Goal: Information Seeking & Learning: Learn about a topic

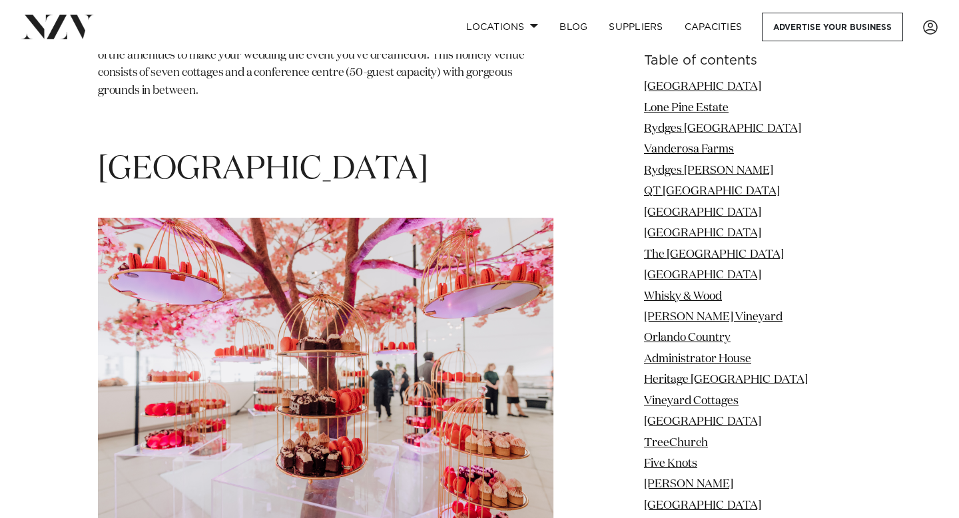
scroll to position [9919, 0]
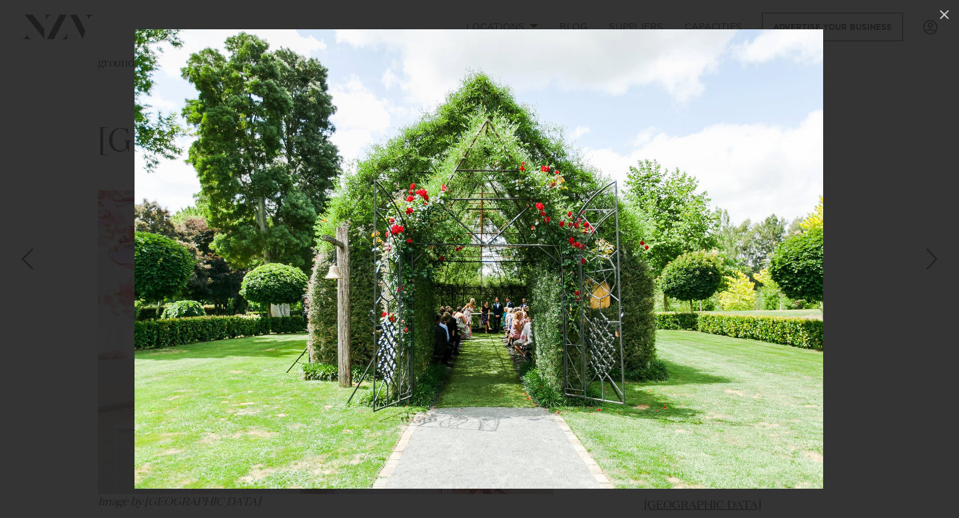
click at [935, 255] on div "Next slide" at bounding box center [932, 258] width 18 height 25
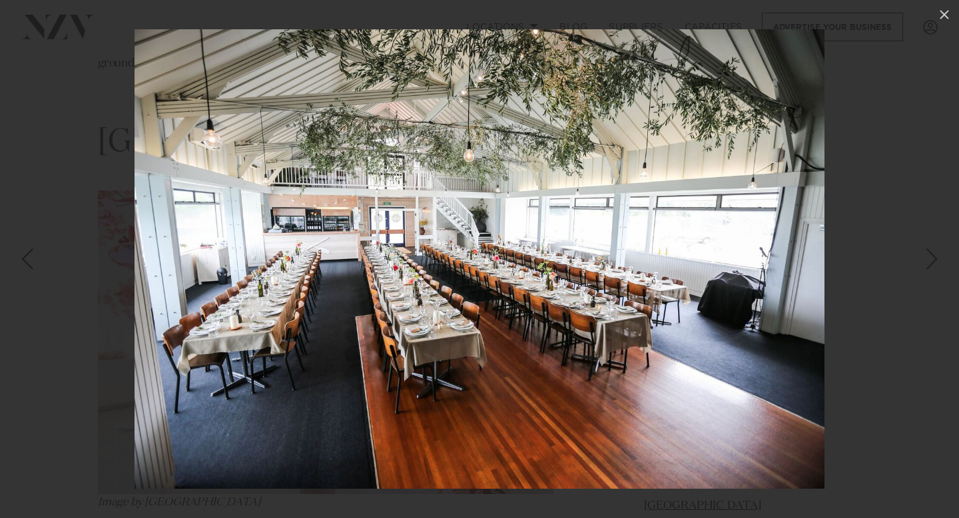
click at [935, 255] on div "Next slide" at bounding box center [932, 258] width 18 height 25
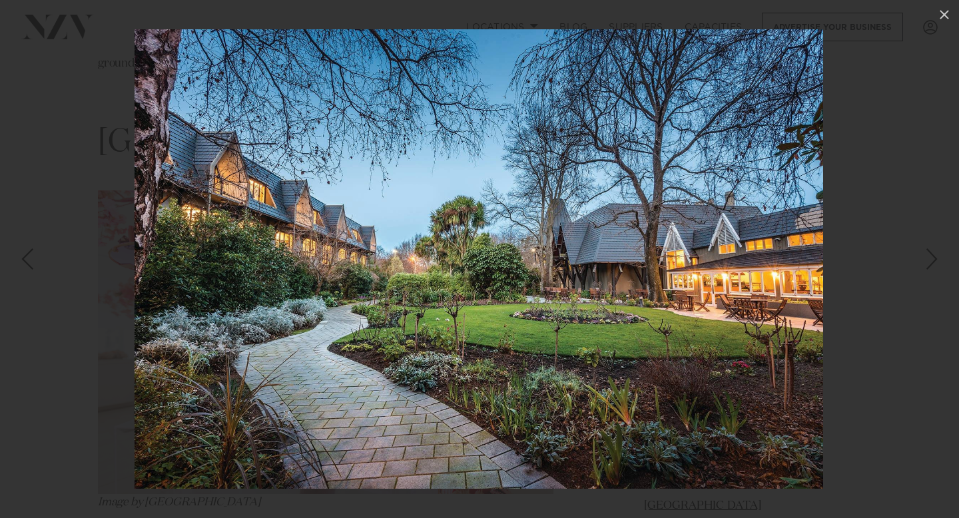
click at [928, 265] on div "Next slide" at bounding box center [932, 258] width 18 height 25
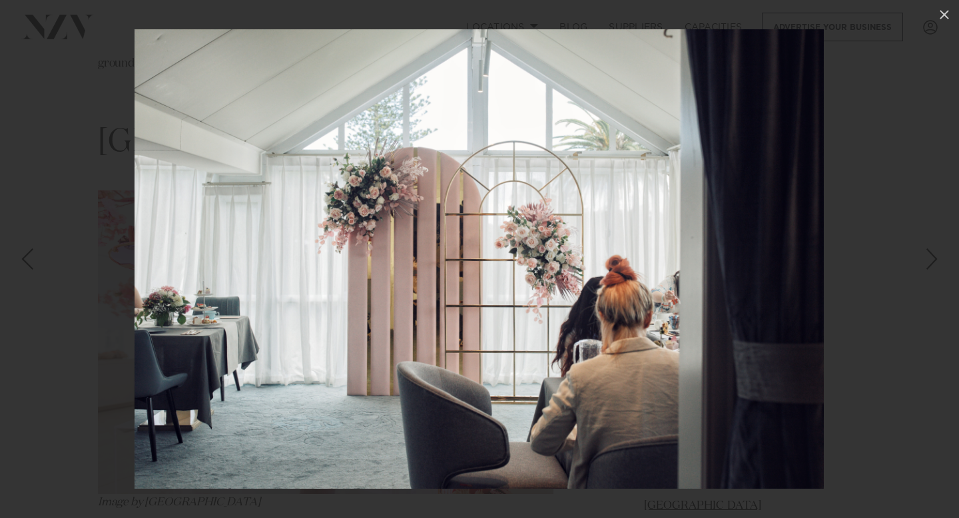
click at [928, 265] on div "Next slide" at bounding box center [932, 258] width 18 height 25
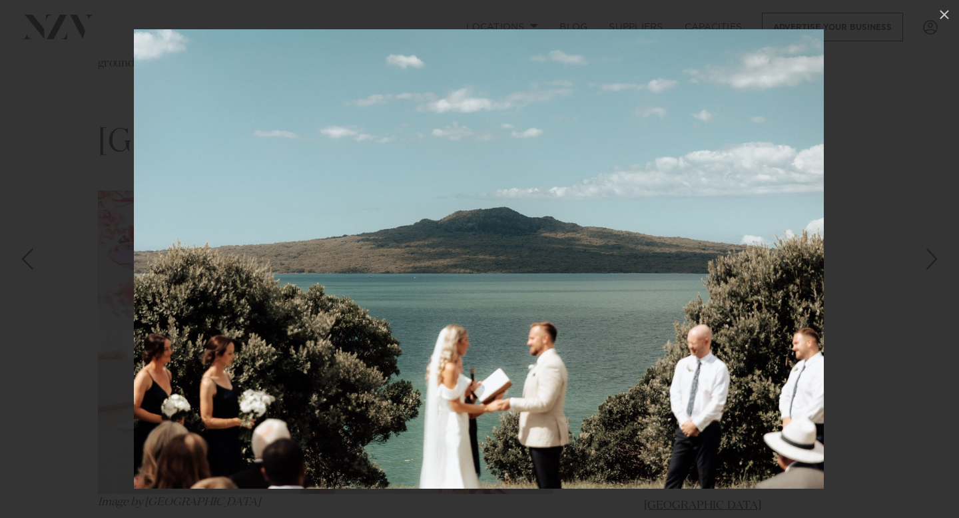
click at [933, 259] on div "Next slide" at bounding box center [932, 258] width 18 height 25
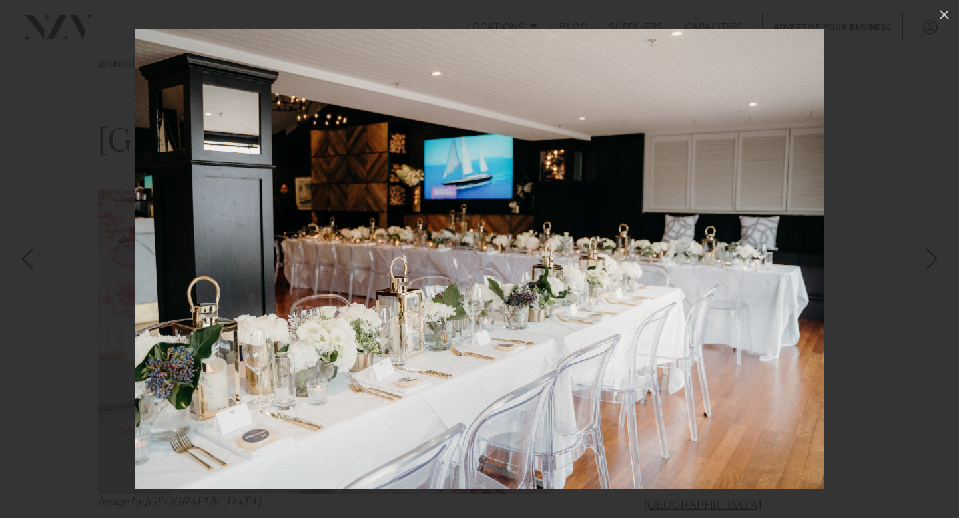
click at [933, 259] on div "Next slide" at bounding box center [932, 258] width 18 height 25
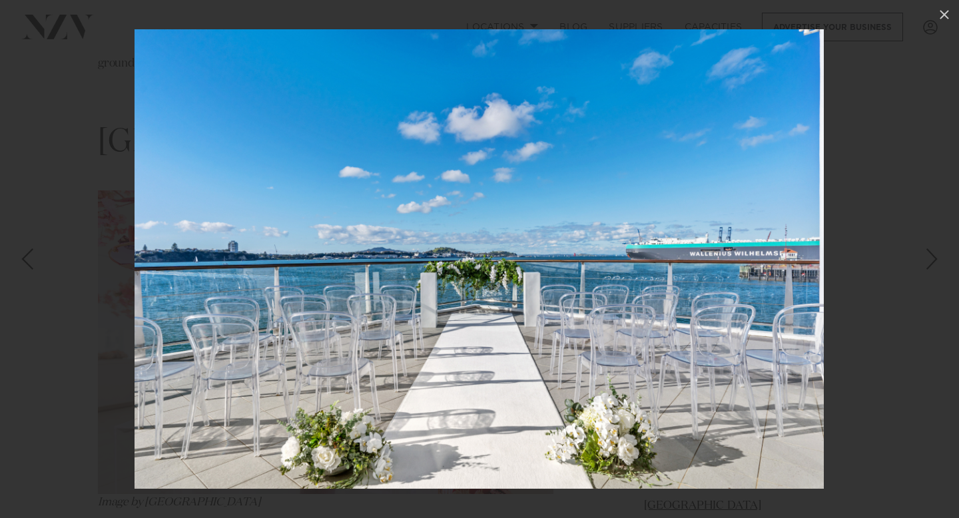
click at [928, 272] on div "Next slide" at bounding box center [932, 258] width 18 height 25
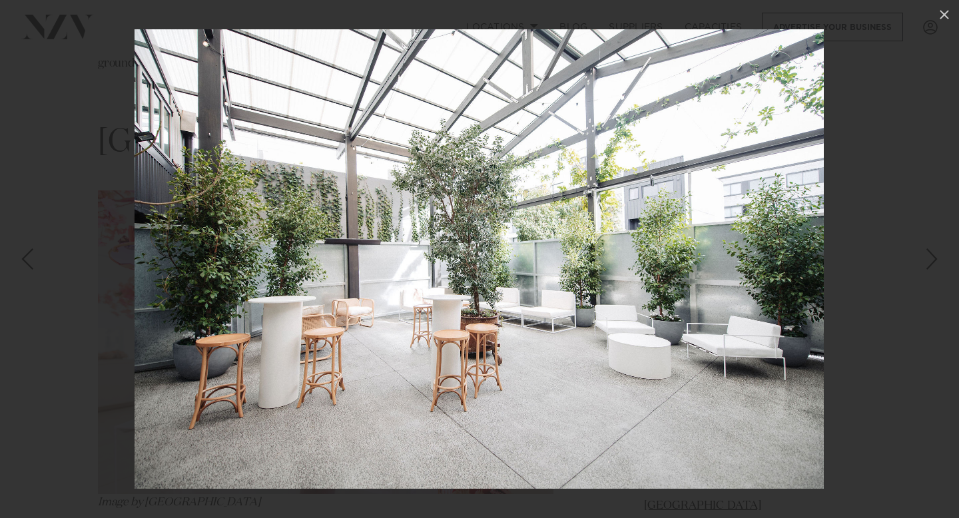
click at [936, 260] on div "Next slide" at bounding box center [932, 258] width 18 height 25
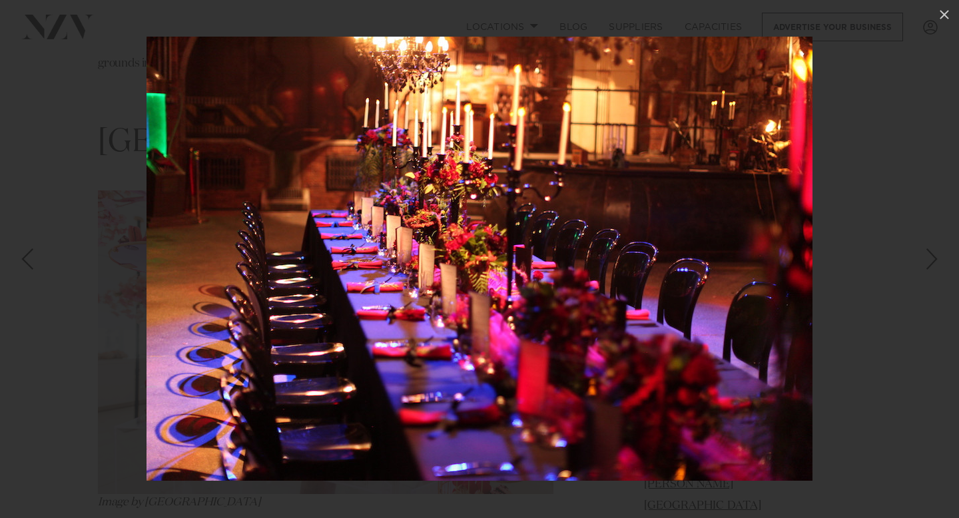
click at [936, 261] on div "Next slide" at bounding box center [932, 258] width 18 height 25
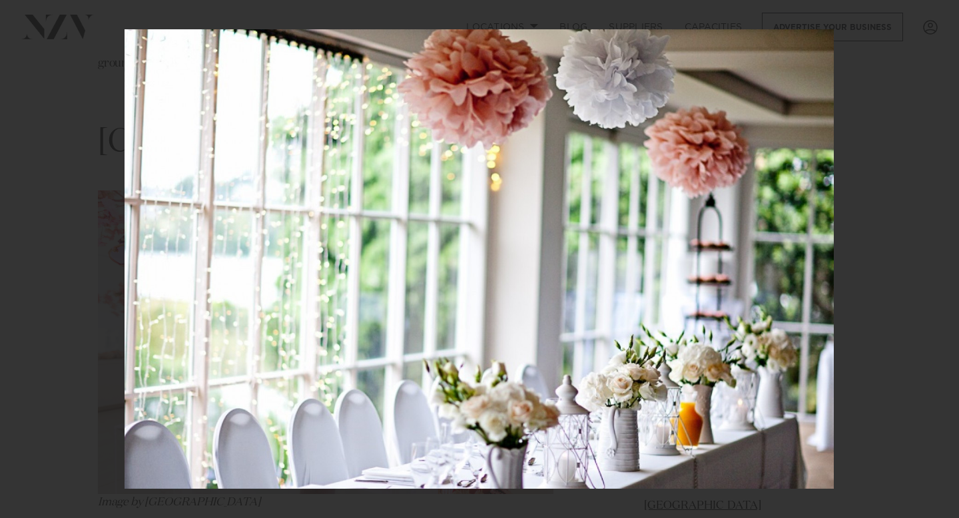
click at [936, 261] on div "29 / 201" at bounding box center [479, 259] width 959 height 518
click at [936, 261] on div "Next slide" at bounding box center [932, 258] width 18 height 25
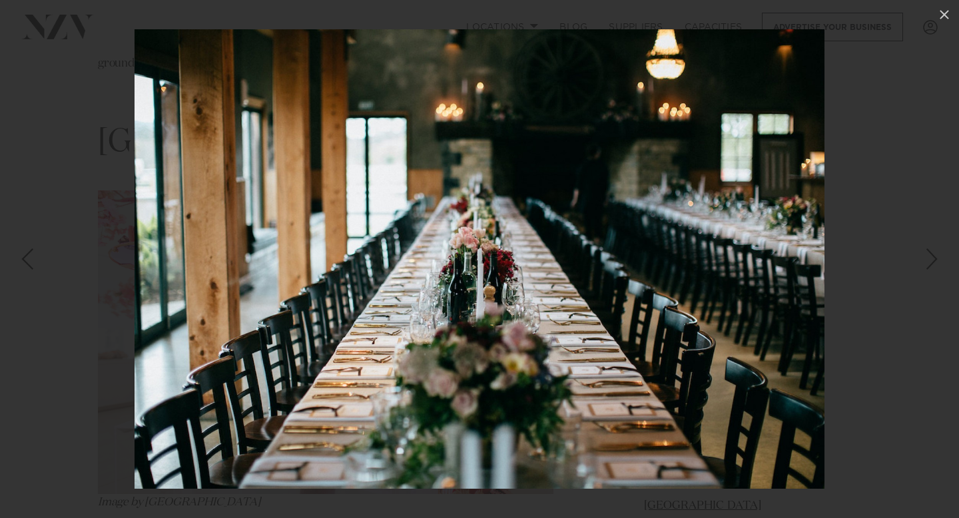
click at [936, 261] on div "Next slide" at bounding box center [932, 258] width 18 height 25
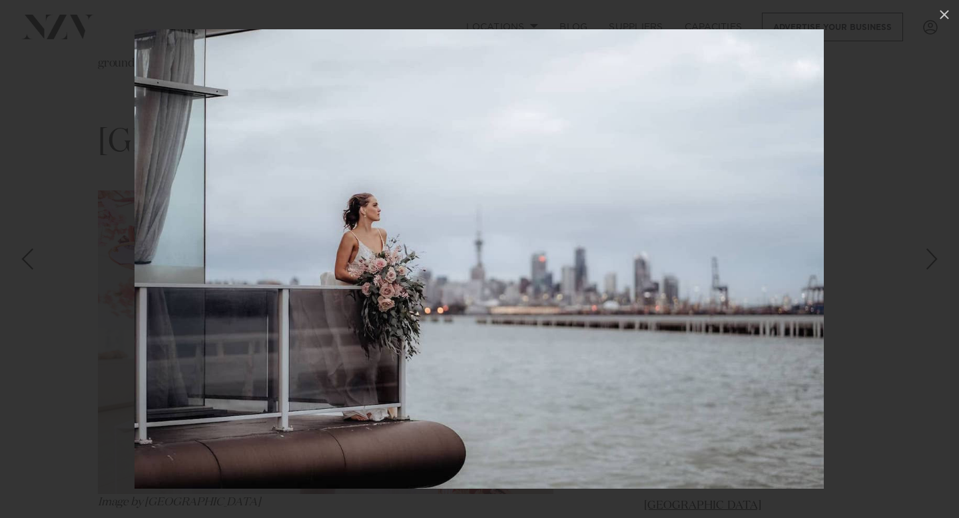
click at [936, 261] on div "Next slide" at bounding box center [932, 258] width 18 height 25
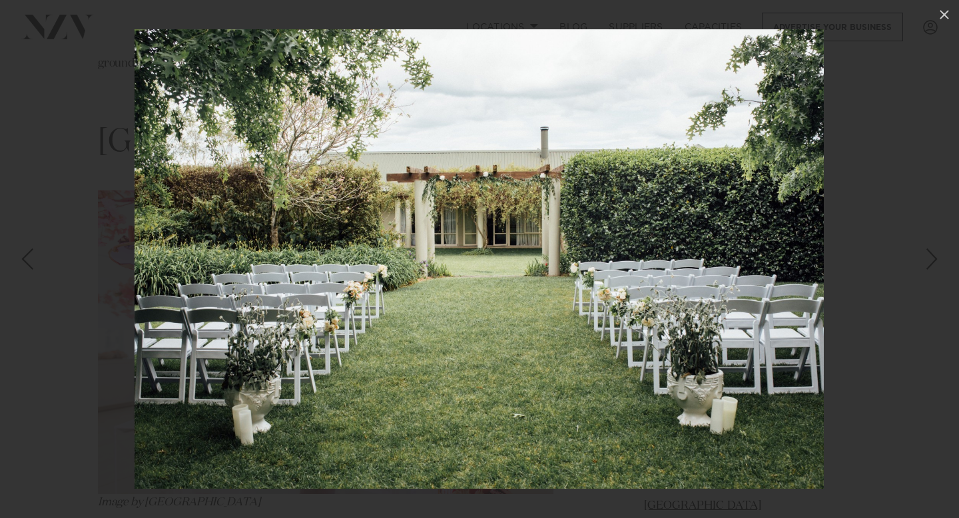
click at [936, 260] on div "Next slide" at bounding box center [932, 258] width 18 height 25
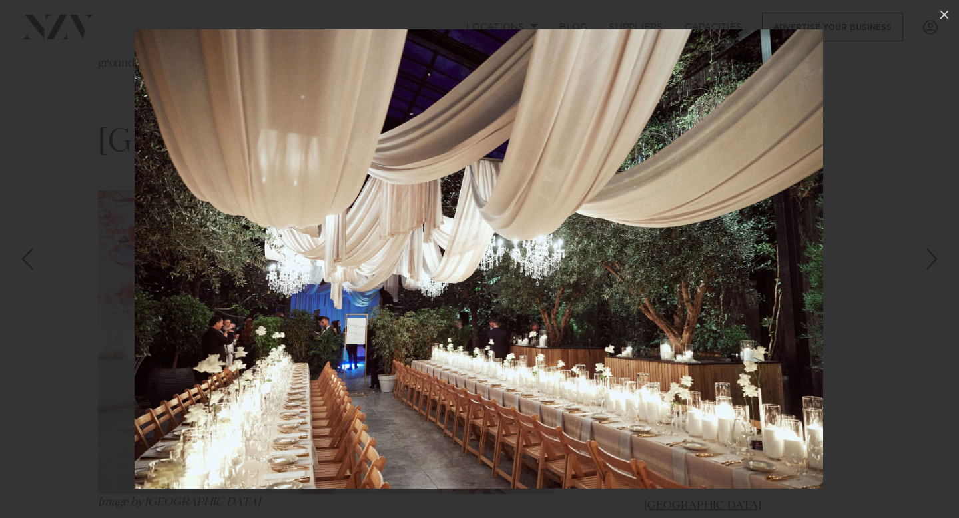
click at [936, 260] on div "Next slide" at bounding box center [932, 258] width 18 height 25
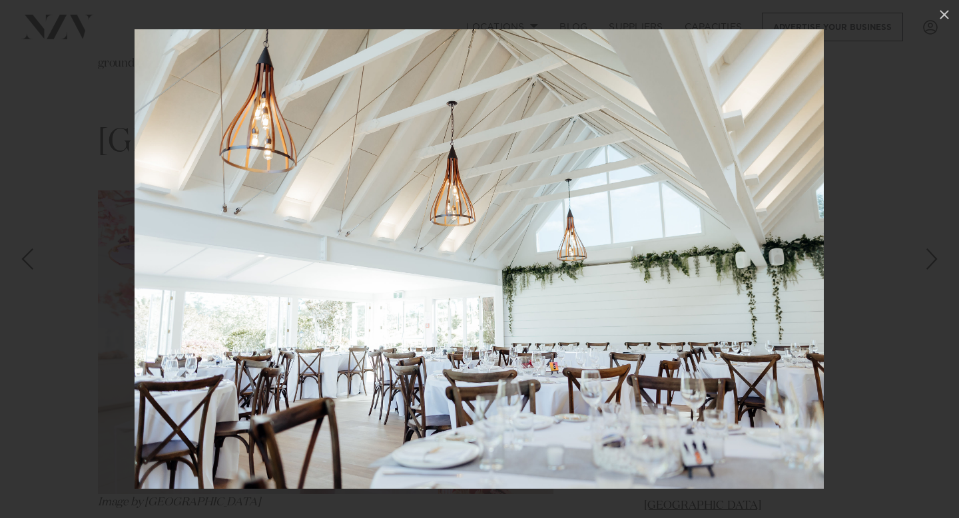
click at [936, 260] on div "Next slide" at bounding box center [932, 258] width 18 height 25
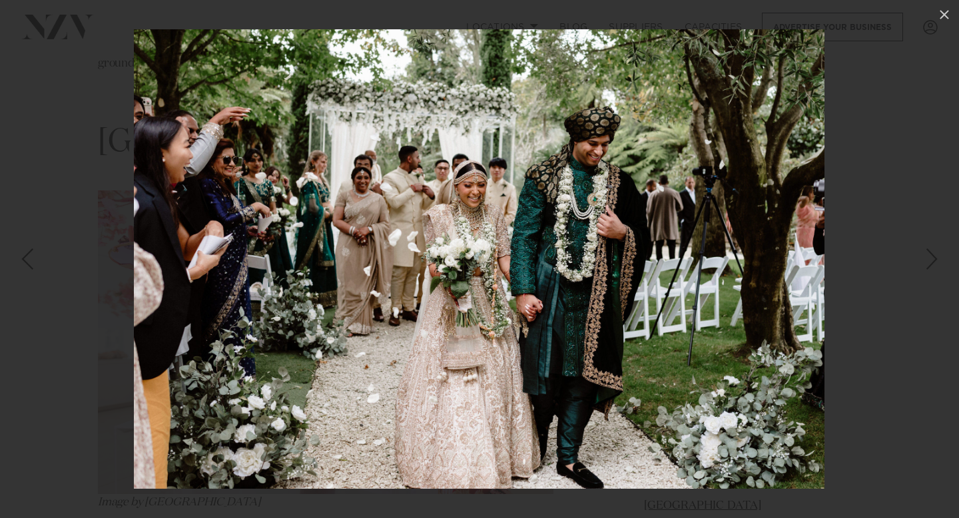
click at [936, 260] on div "Next slide" at bounding box center [932, 258] width 18 height 25
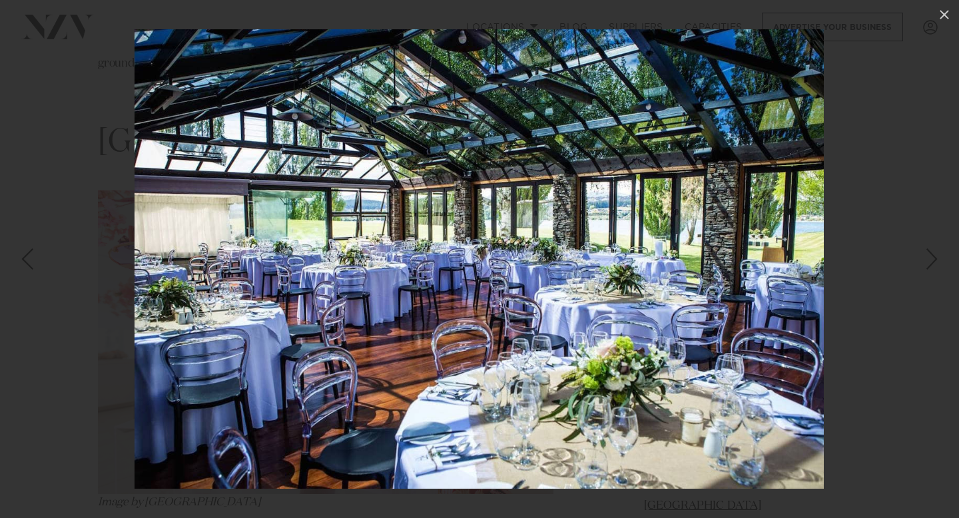
click at [936, 260] on div "Next slide" at bounding box center [932, 258] width 18 height 25
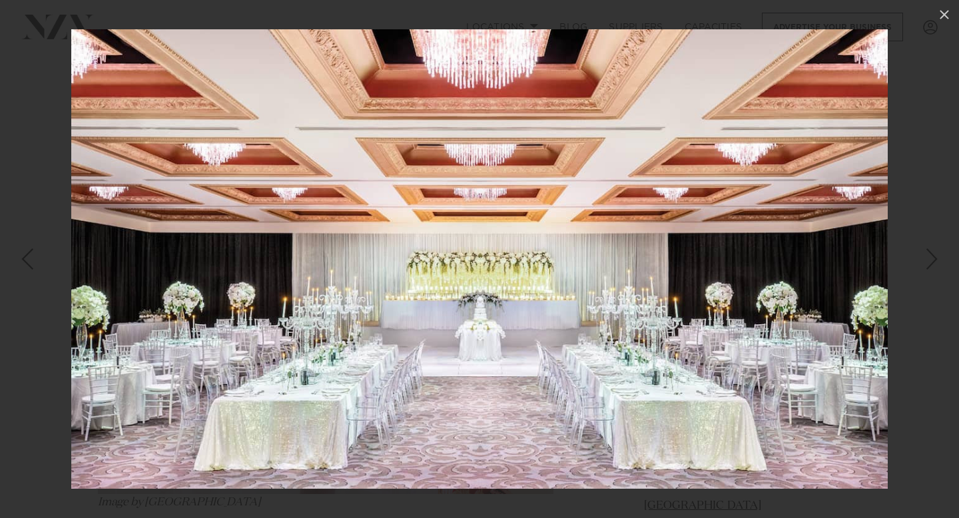
click at [936, 260] on div "Next slide" at bounding box center [932, 258] width 18 height 25
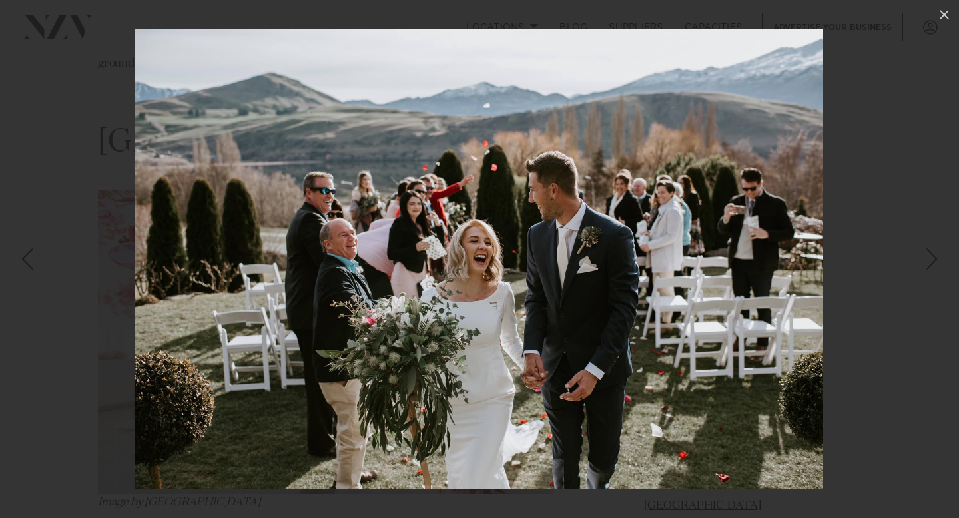
click at [936, 260] on div "Next slide" at bounding box center [932, 258] width 18 height 25
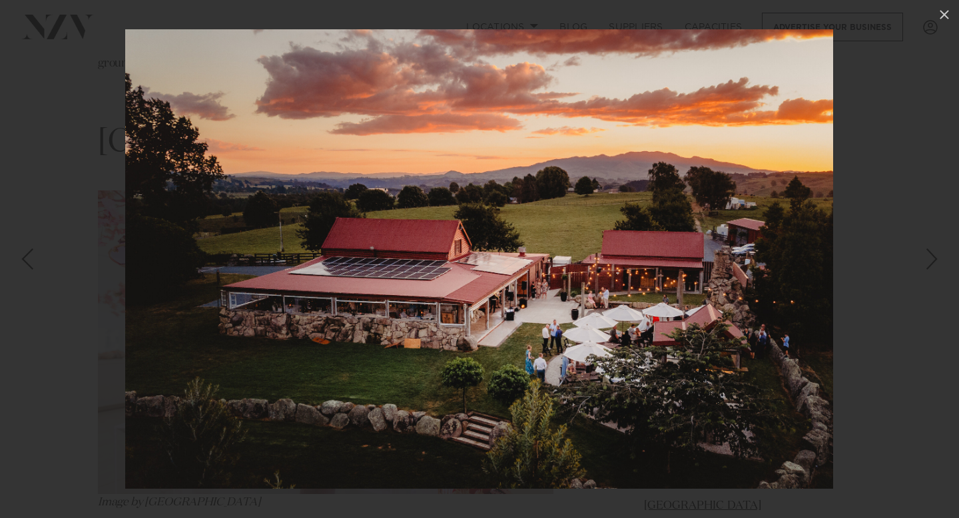
click at [934, 260] on div "Next slide" at bounding box center [932, 258] width 18 height 25
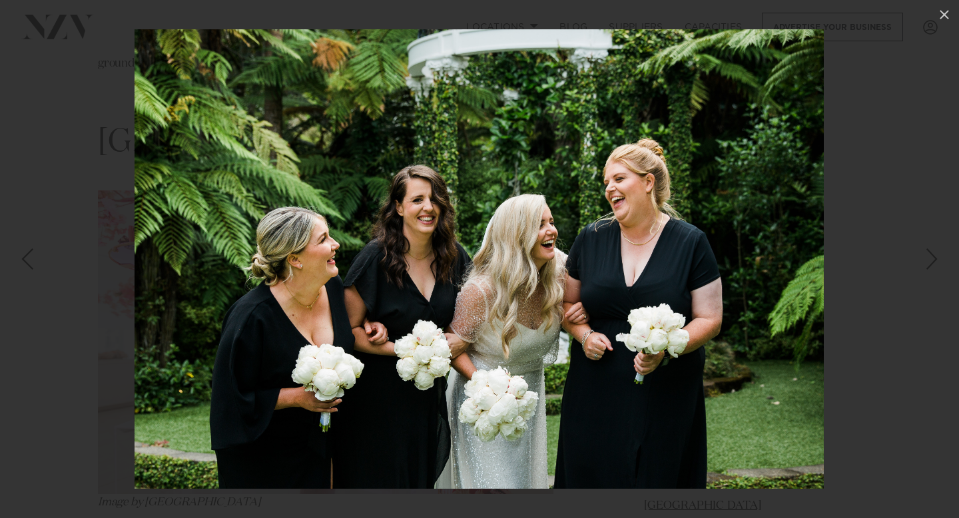
click at [926, 260] on div "Next slide" at bounding box center [932, 258] width 18 height 25
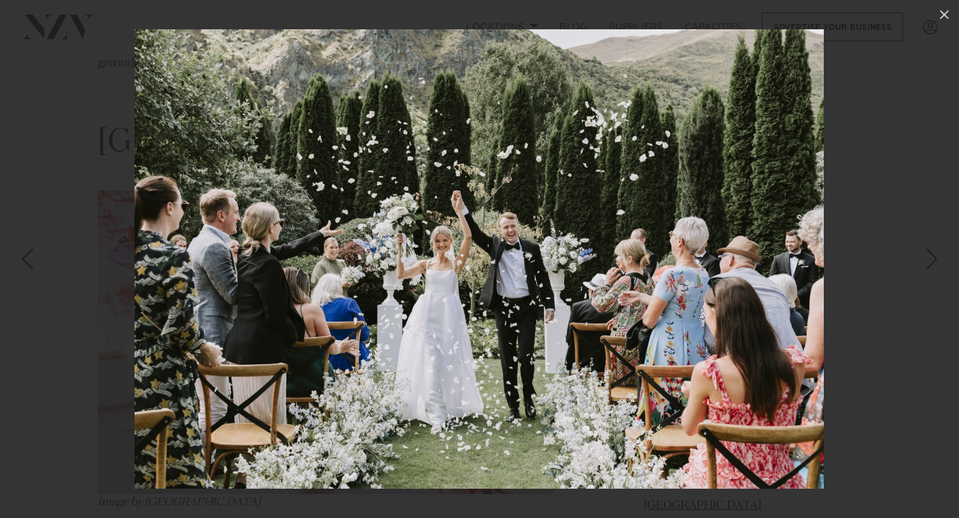
click at [928, 263] on div "Next slide" at bounding box center [932, 258] width 18 height 25
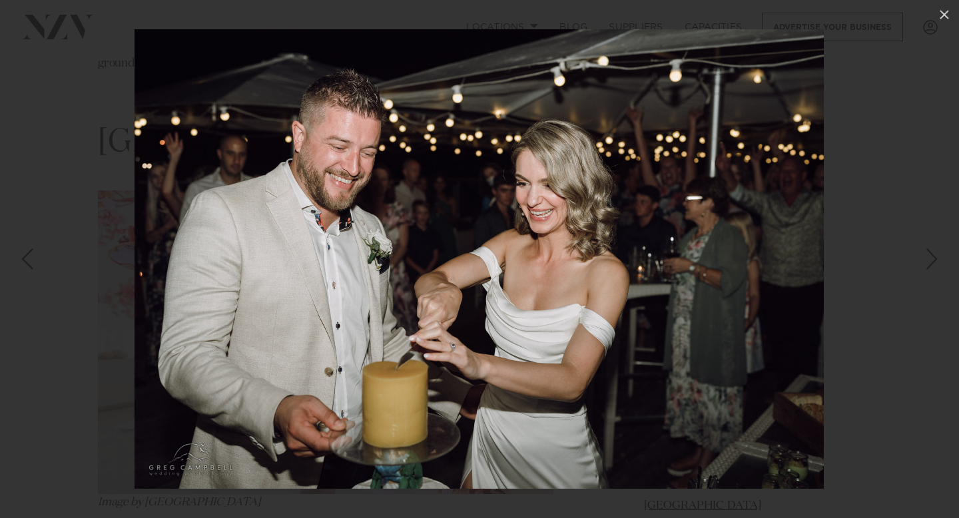
click at [933, 262] on div "Next slide" at bounding box center [932, 258] width 18 height 25
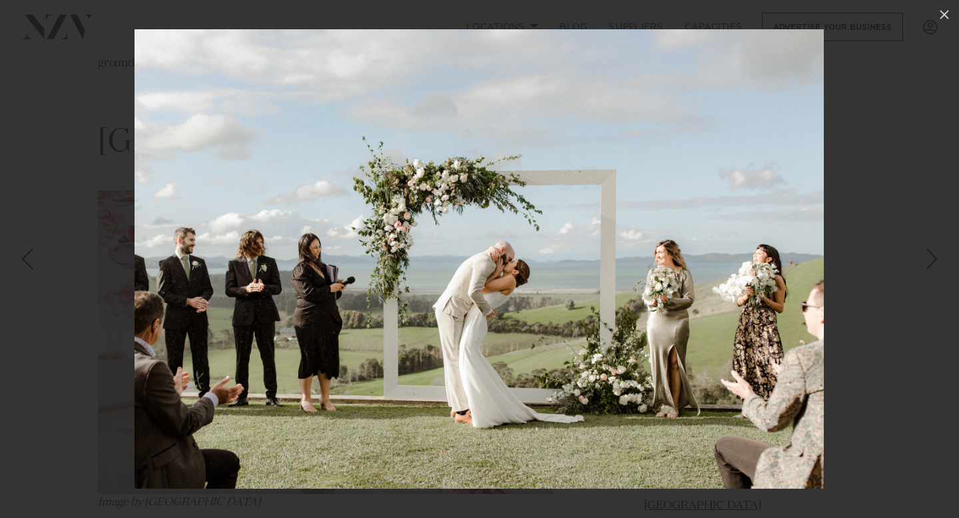
click at [933, 262] on div "Next slide" at bounding box center [932, 258] width 18 height 25
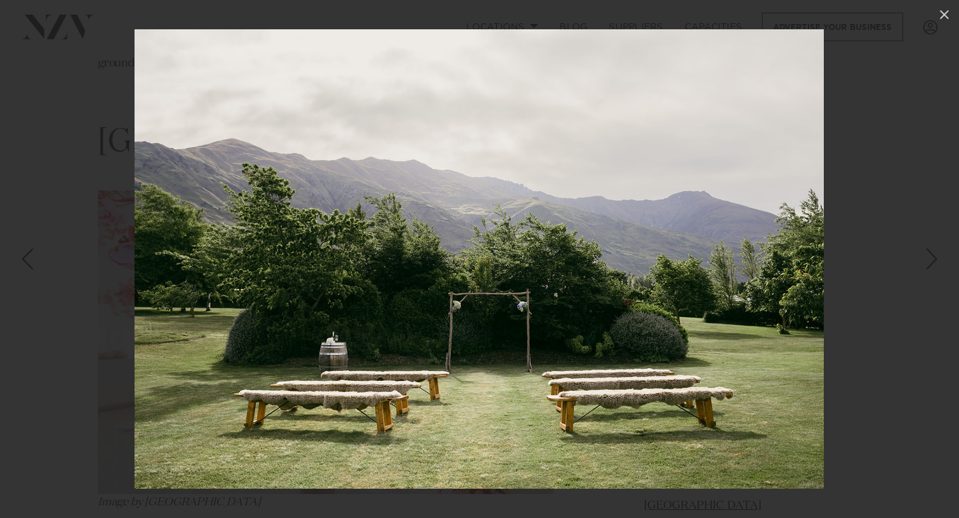
click at [932, 267] on div "Next slide" at bounding box center [932, 258] width 18 height 25
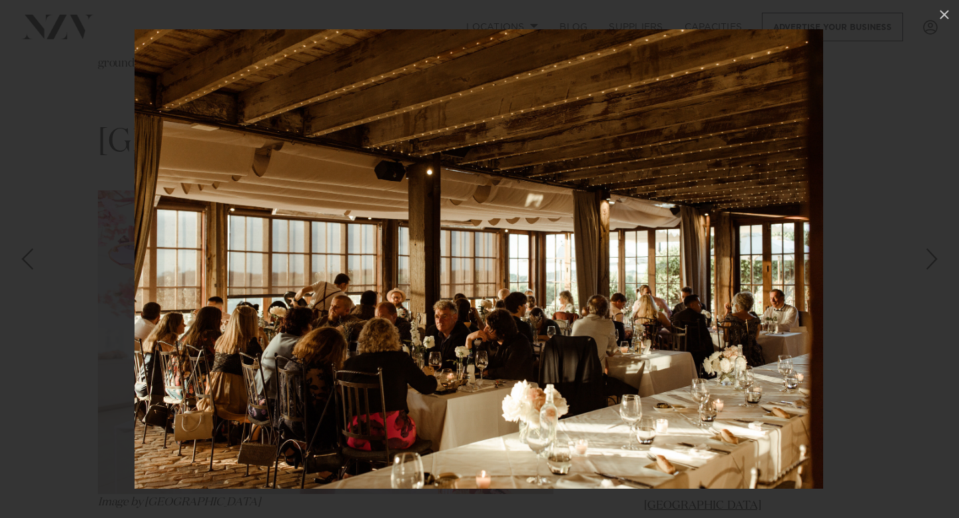
click at [932, 267] on div "Next slide" at bounding box center [932, 258] width 18 height 25
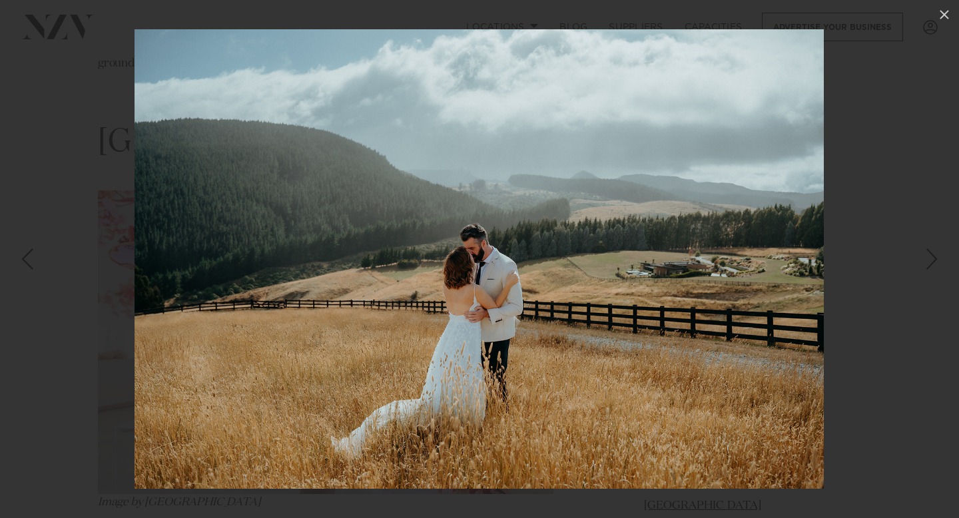
click at [932, 267] on div "Next slide" at bounding box center [932, 258] width 18 height 25
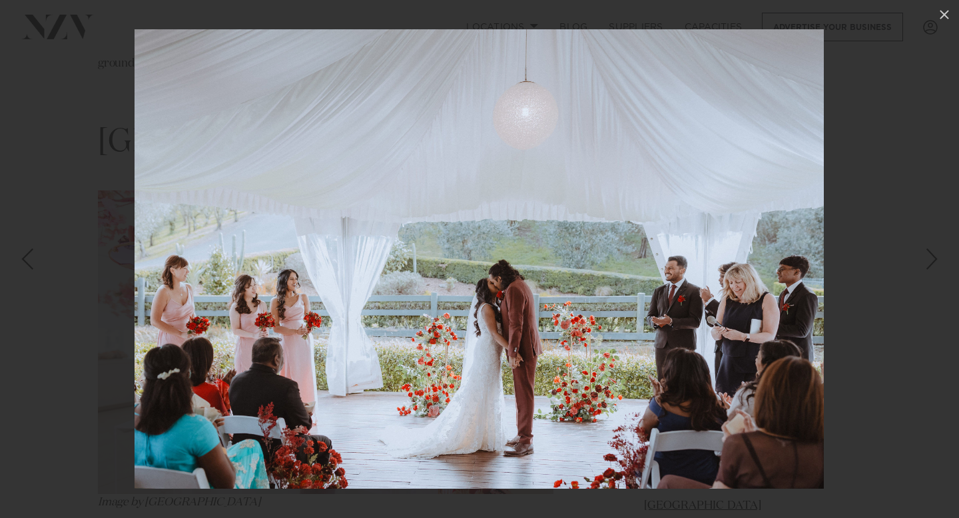
click at [932, 267] on div "Next slide" at bounding box center [932, 258] width 18 height 25
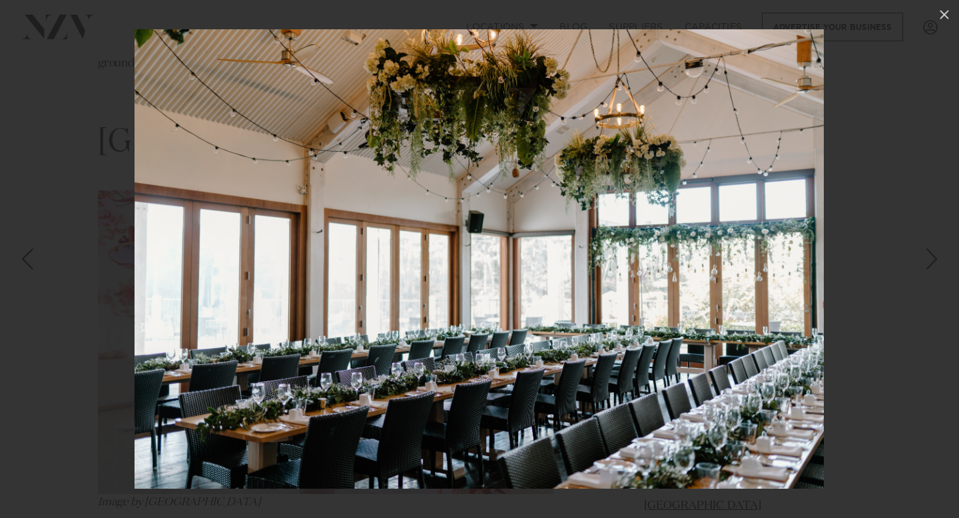
click at [938, 256] on div "Next slide" at bounding box center [932, 258] width 18 height 25
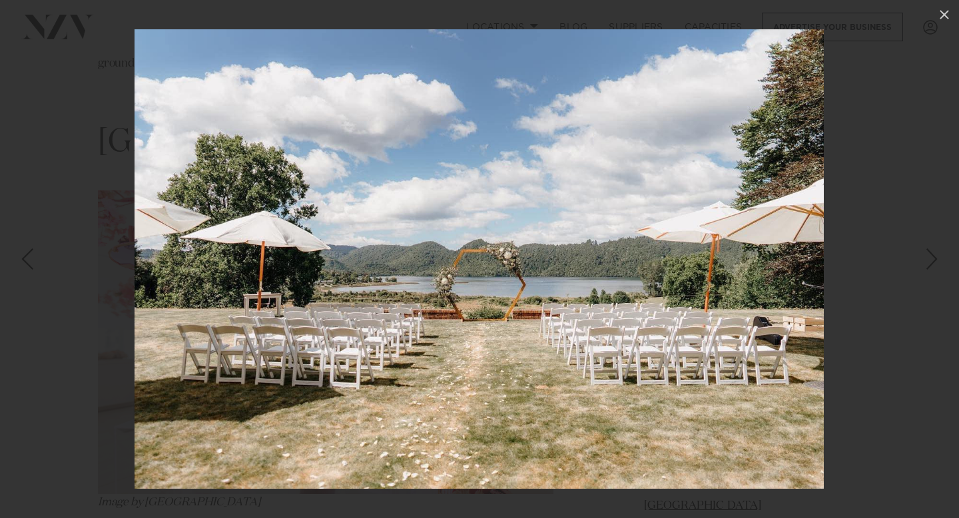
click at [938, 256] on div "Next slide" at bounding box center [932, 258] width 18 height 25
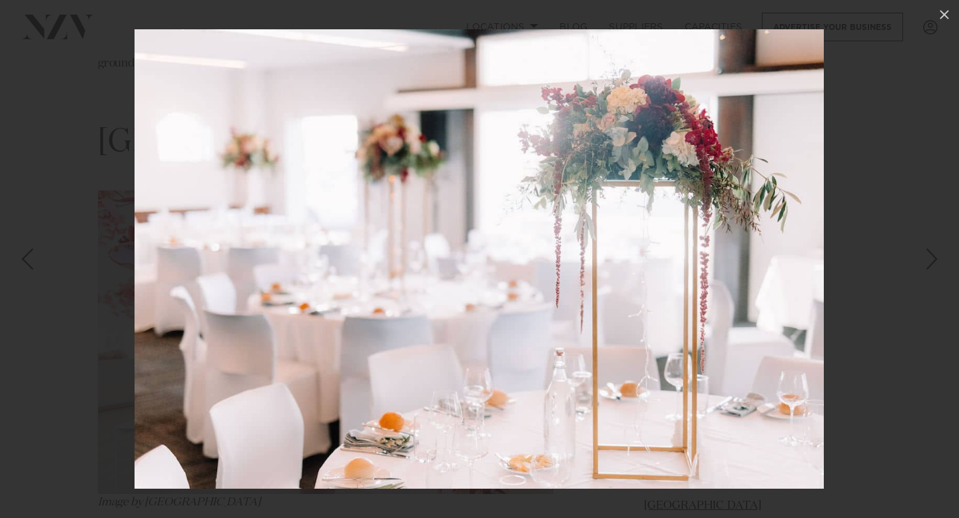
click at [938, 256] on div "Next slide" at bounding box center [932, 258] width 18 height 25
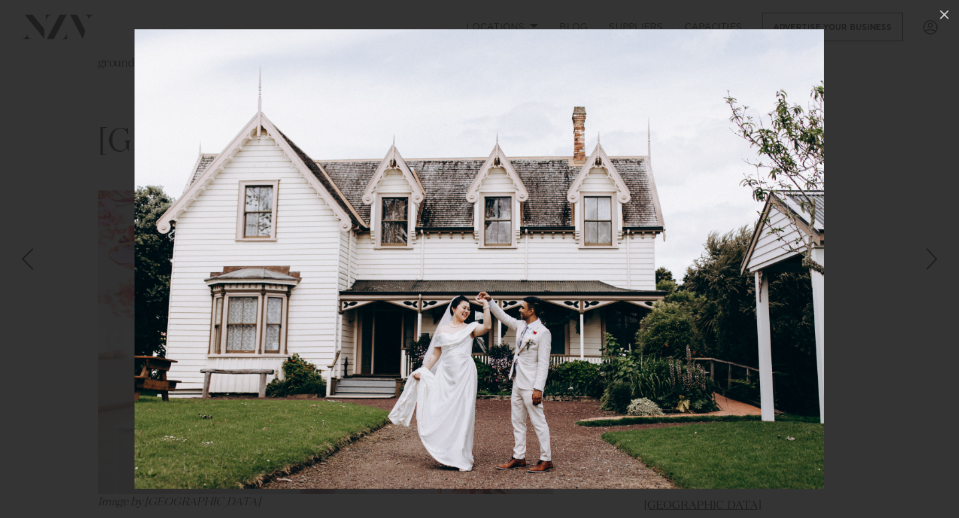
click at [932, 264] on div "Next slide" at bounding box center [932, 258] width 18 height 25
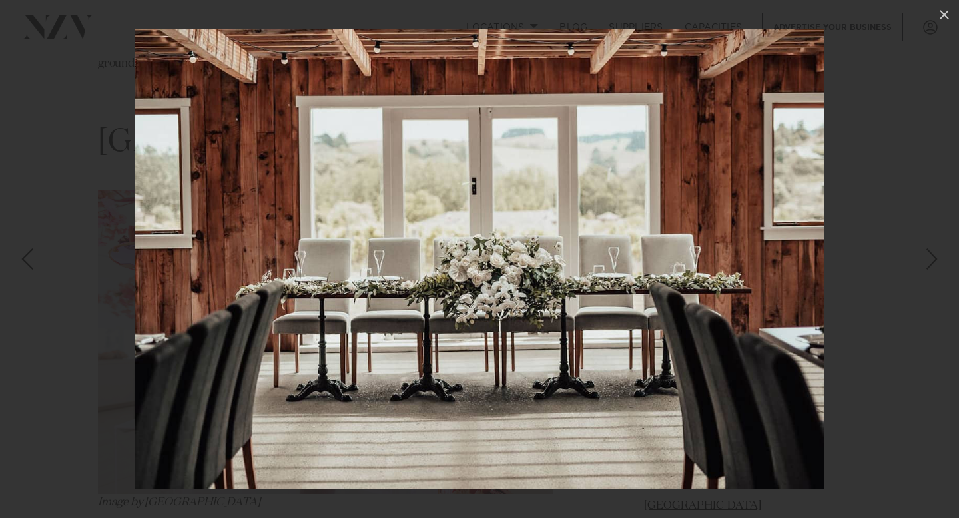
click at [934, 264] on div "Next slide" at bounding box center [932, 258] width 18 height 25
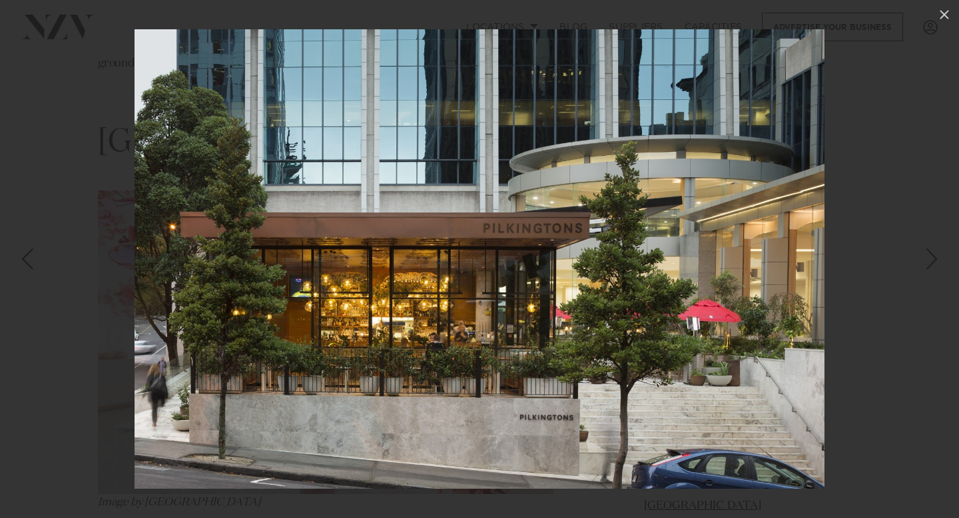
click at [936, 264] on div "Next slide" at bounding box center [932, 258] width 18 height 25
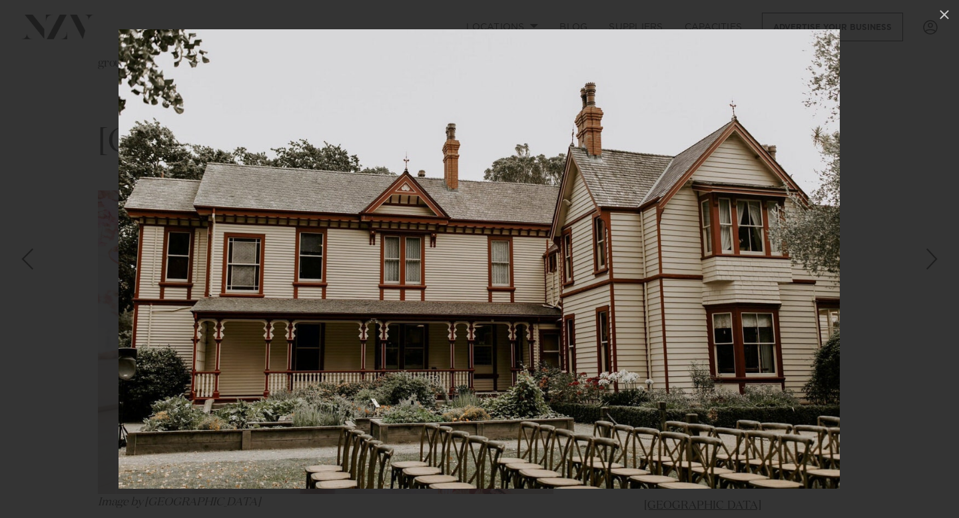
click at [936, 264] on div "Next slide" at bounding box center [932, 258] width 18 height 25
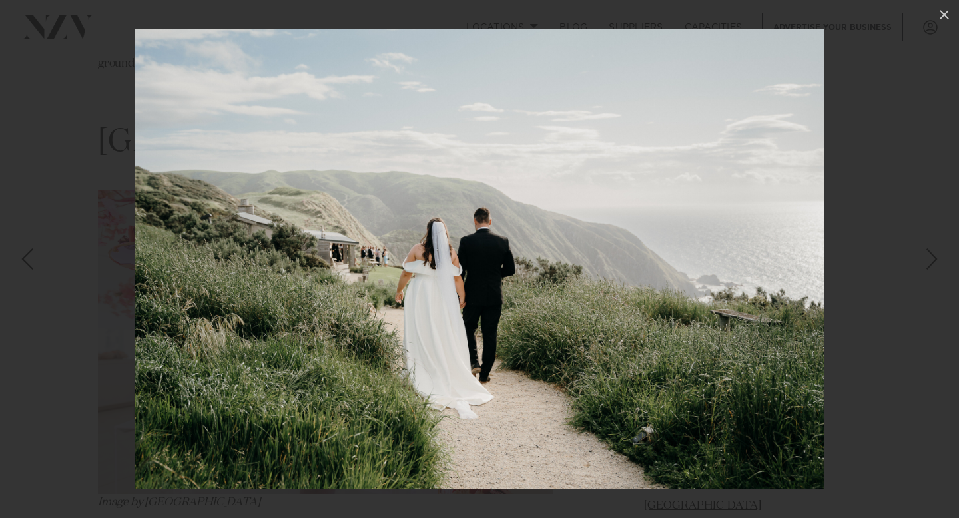
click at [936, 264] on div "Next slide" at bounding box center [932, 258] width 18 height 25
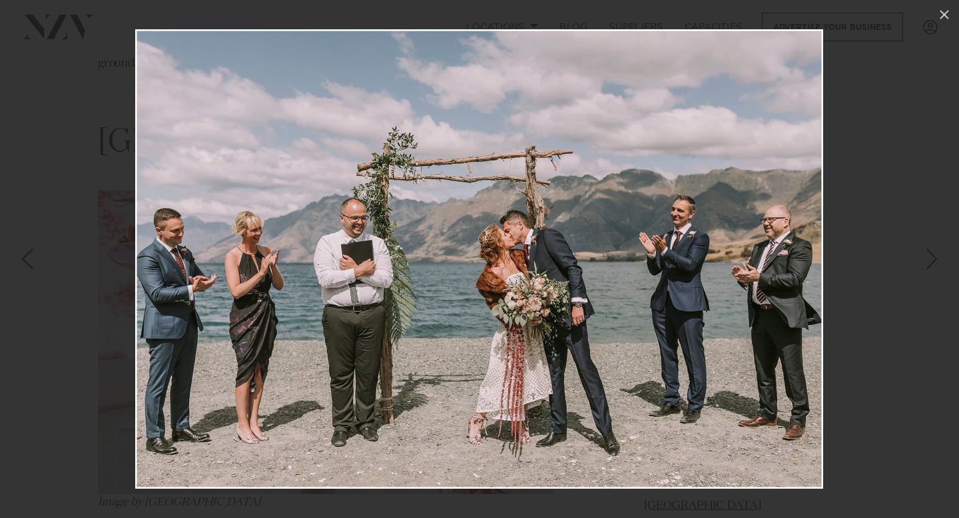
click at [936, 264] on div "Next slide" at bounding box center [932, 258] width 18 height 25
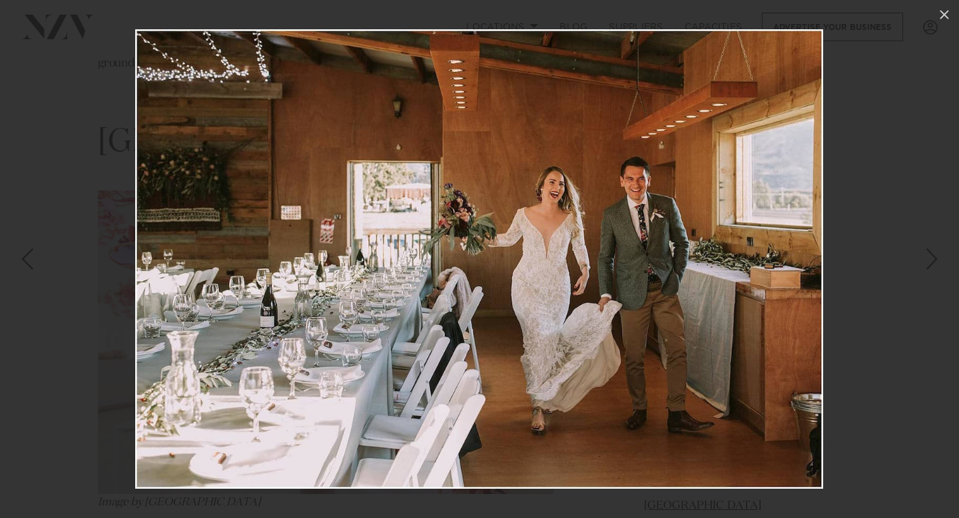
click at [936, 264] on div "Next slide" at bounding box center [932, 258] width 18 height 25
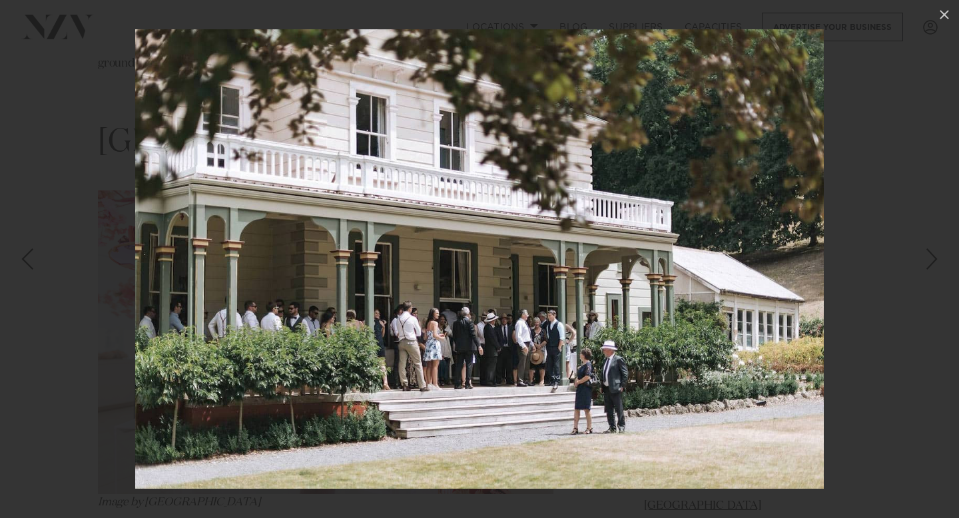
click at [936, 264] on div "Next slide" at bounding box center [932, 258] width 18 height 25
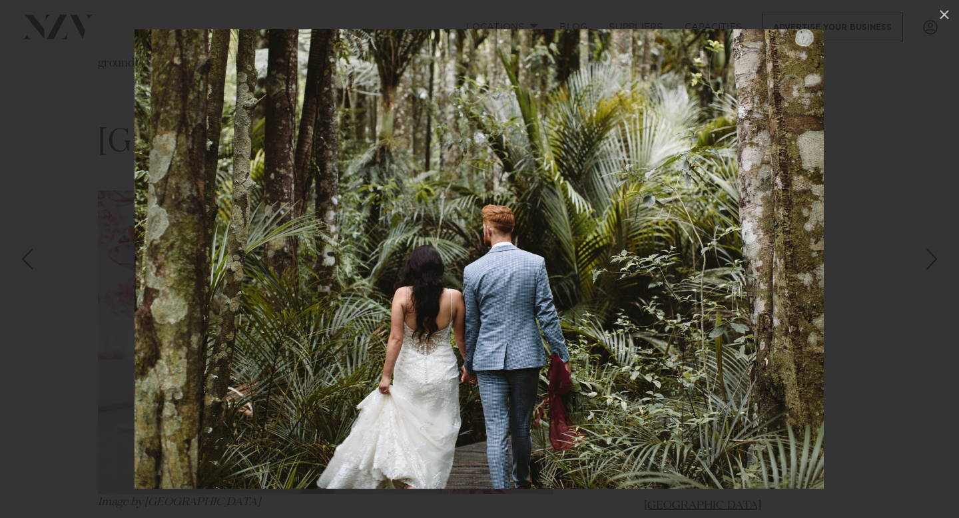
click at [936, 264] on div "Next slide" at bounding box center [932, 258] width 18 height 25
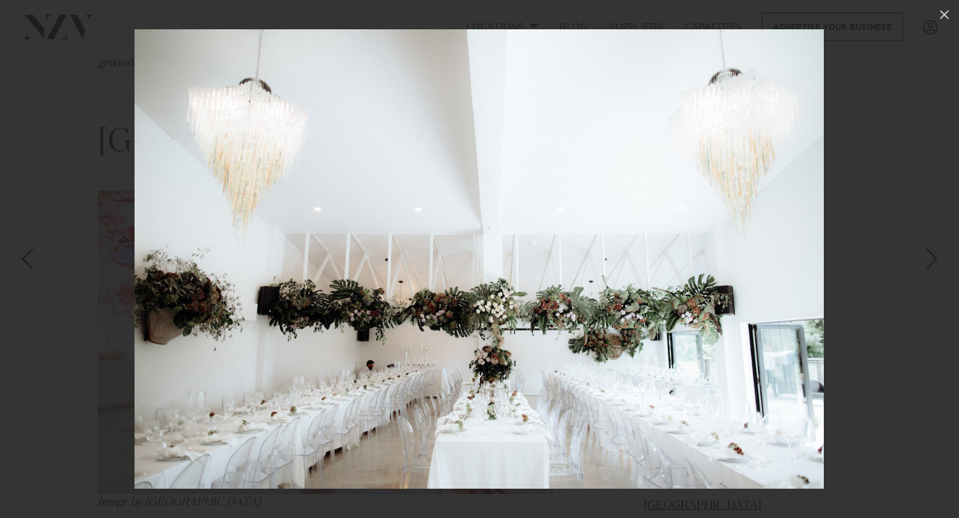
click at [936, 264] on div "Next slide" at bounding box center [932, 258] width 18 height 25
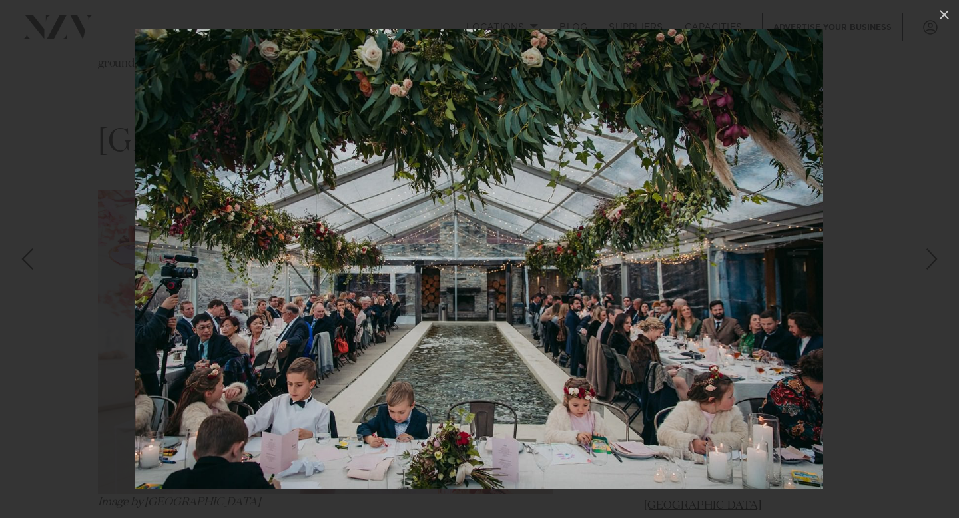
click at [936, 265] on div "Next slide" at bounding box center [932, 258] width 18 height 25
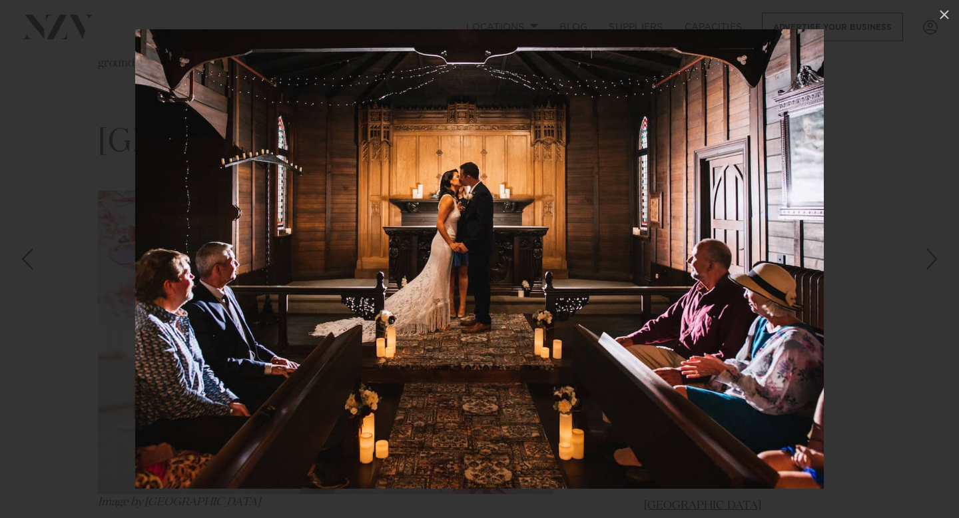
click at [936, 265] on div "Next slide" at bounding box center [932, 258] width 18 height 25
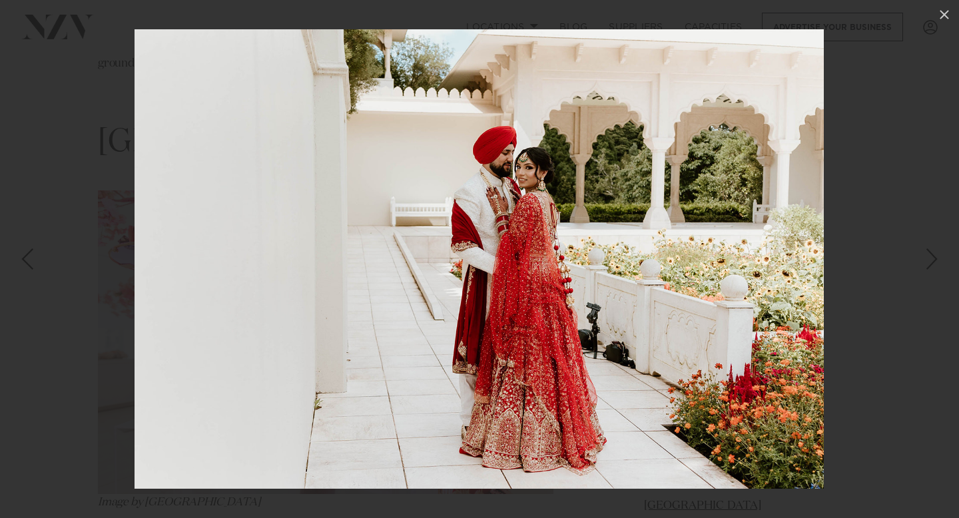
click at [936, 266] on div "Next slide" at bounding box center [932, 258] width 18 height 25
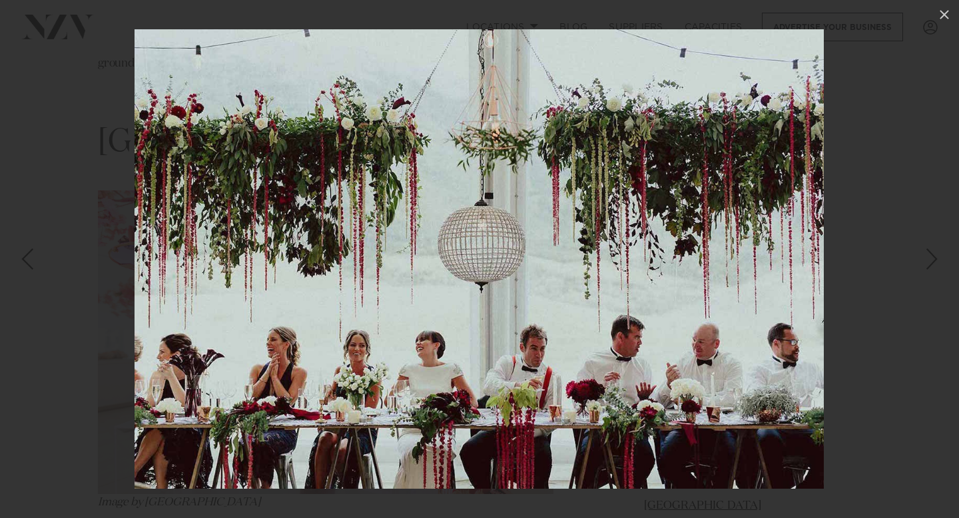
click at [936, 266] on div "Next slide" at bounding box center [932, 258] width 18 height 25
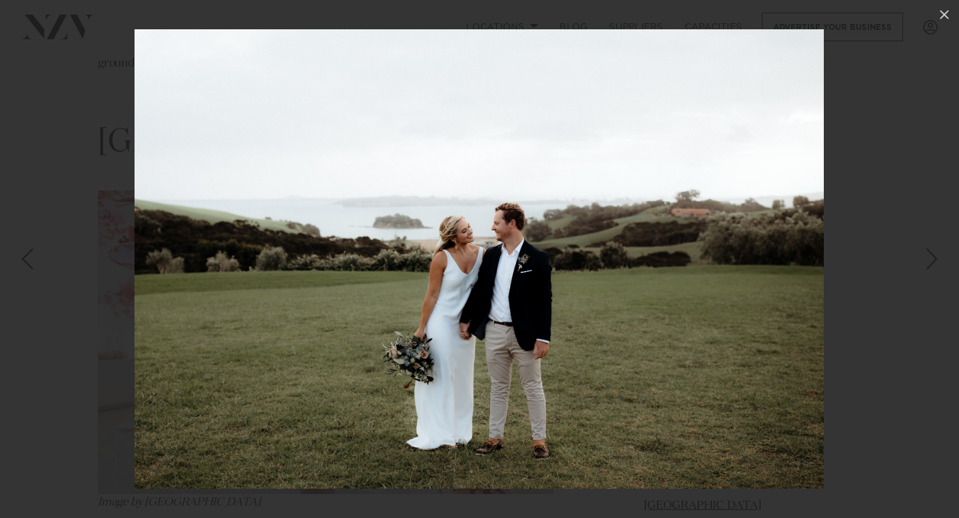
click at [935, 262] on div "Next slide" at bounding box center [932, 258] width 18 height 25
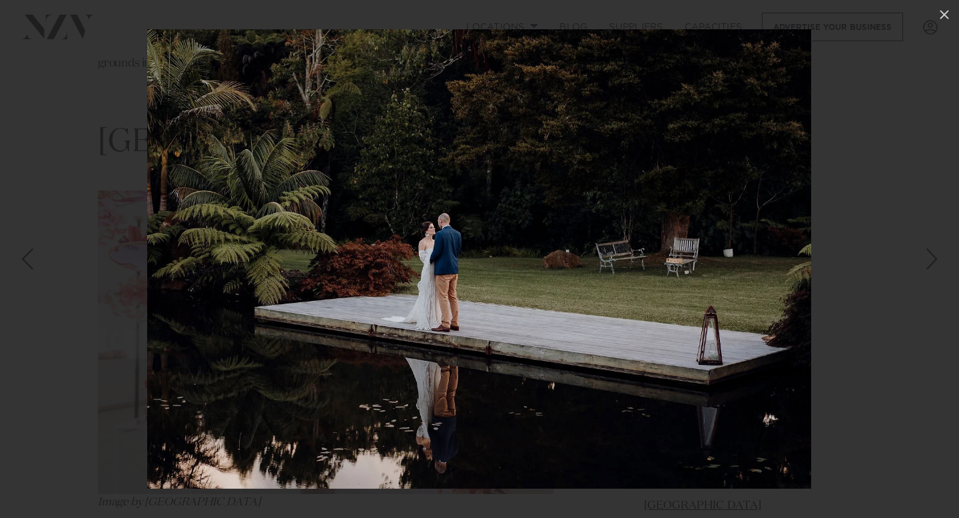
click at [934, 262] on div "Next slide" at bounding box center [932, 258] width 18 height 25
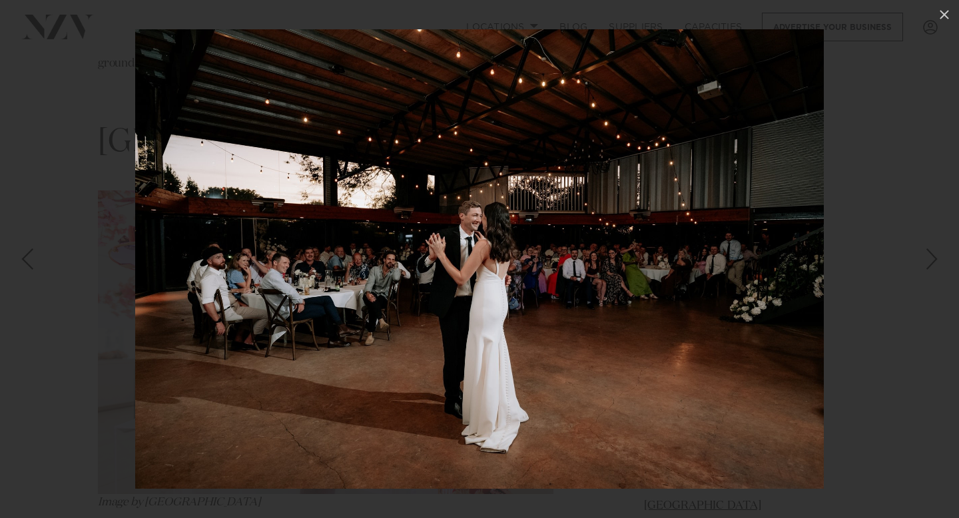
click at [934, 262] on div "Next slide" at bounding box center [932, 258] width 18 height 25
